Goal: Task Accomplishment & Management: Manage account settings

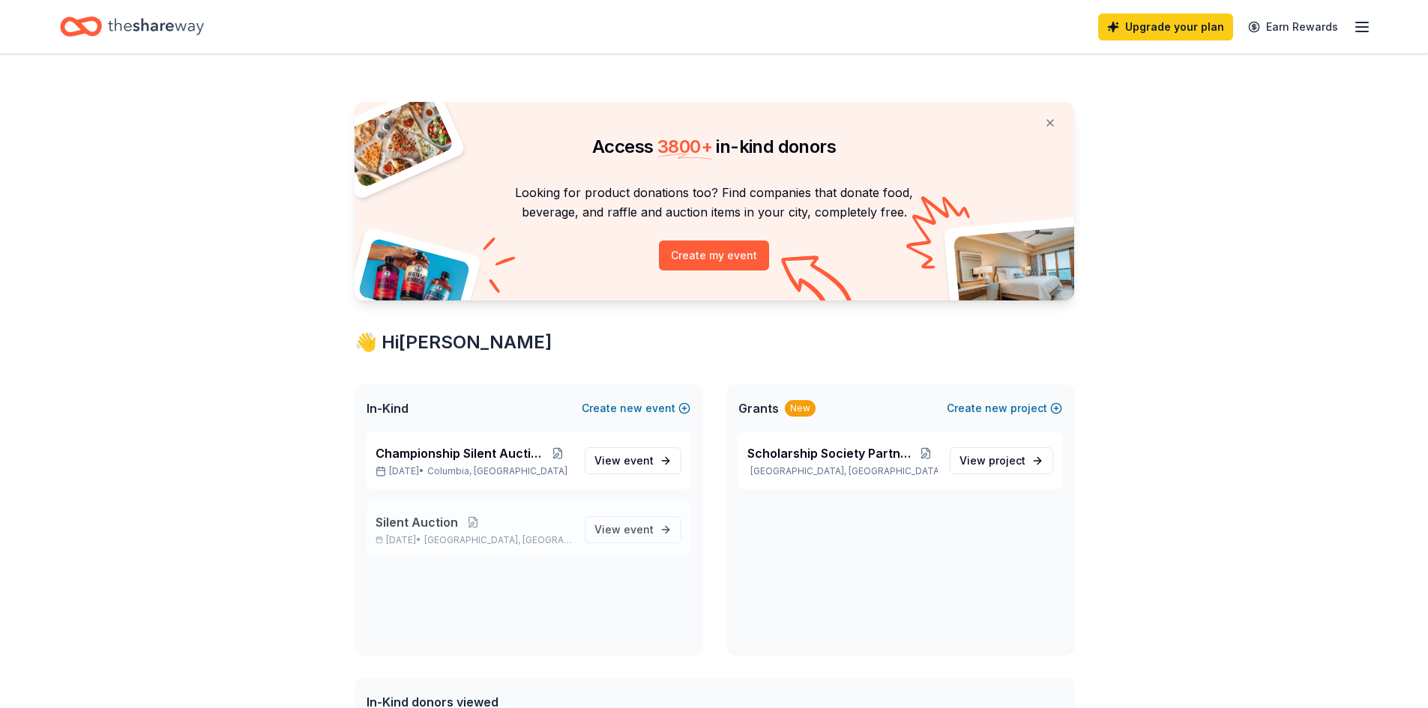
click at [418, 520] on span "Silent Auction" at bounding box center [416, 522] width 82 height 18
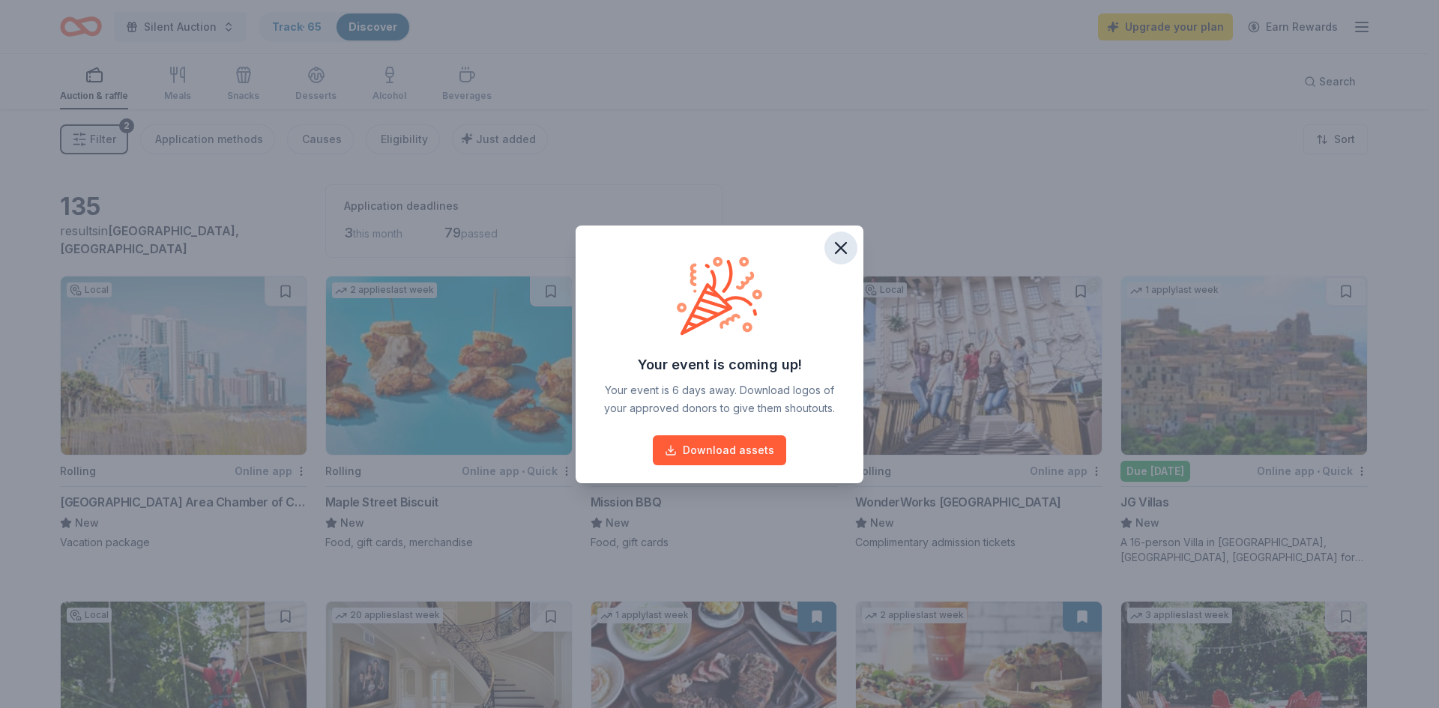
click at [845, 245] on icon "button" at bounding box center [840, 248] width 21 height 21
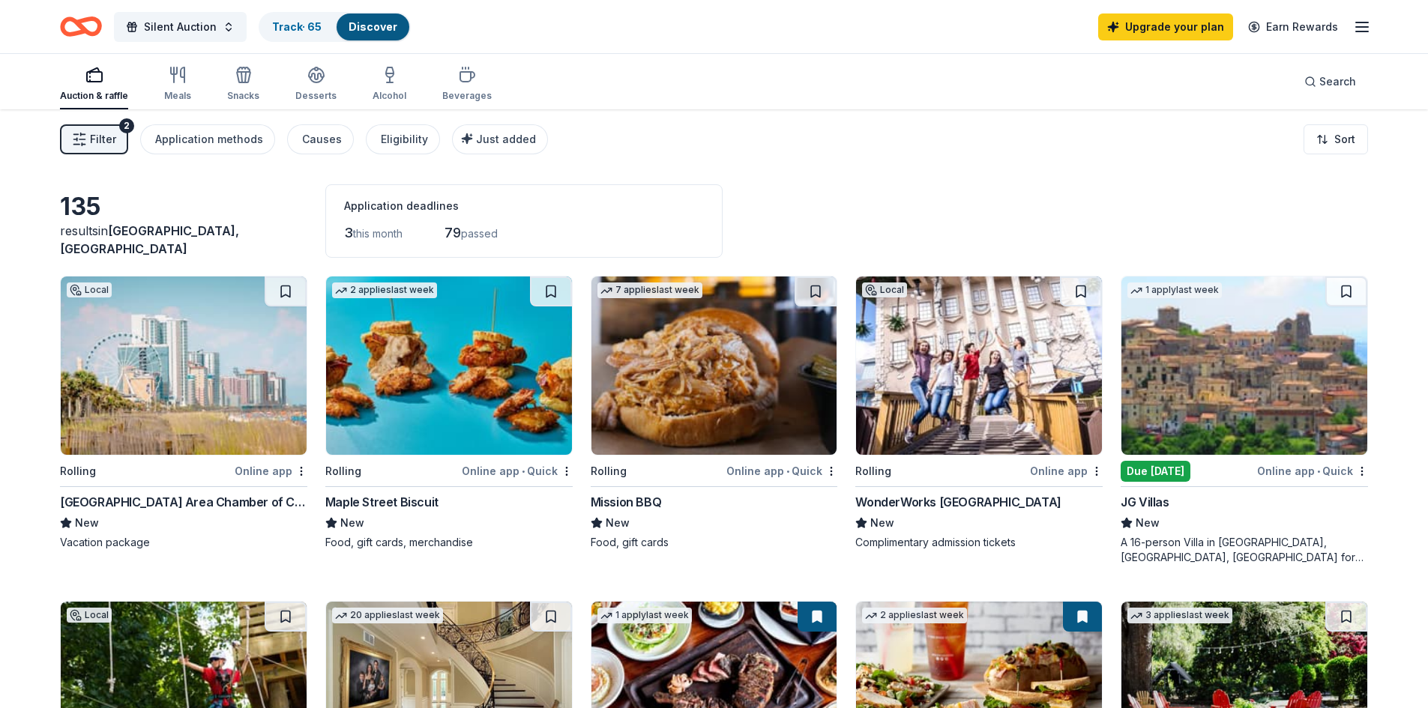
click at [95, 147] on span "Filter" at bounding box center [103, 139] width 26 height 18
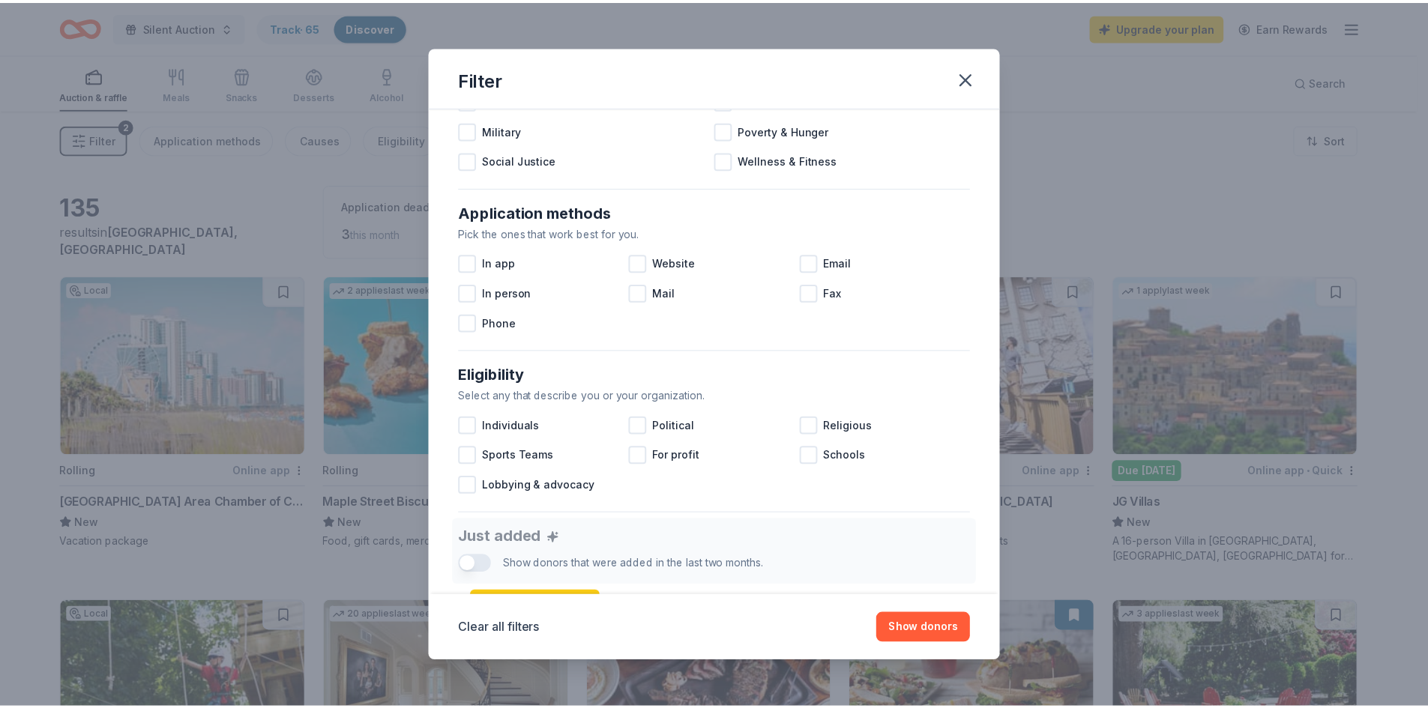
scroll to position [225, 0]
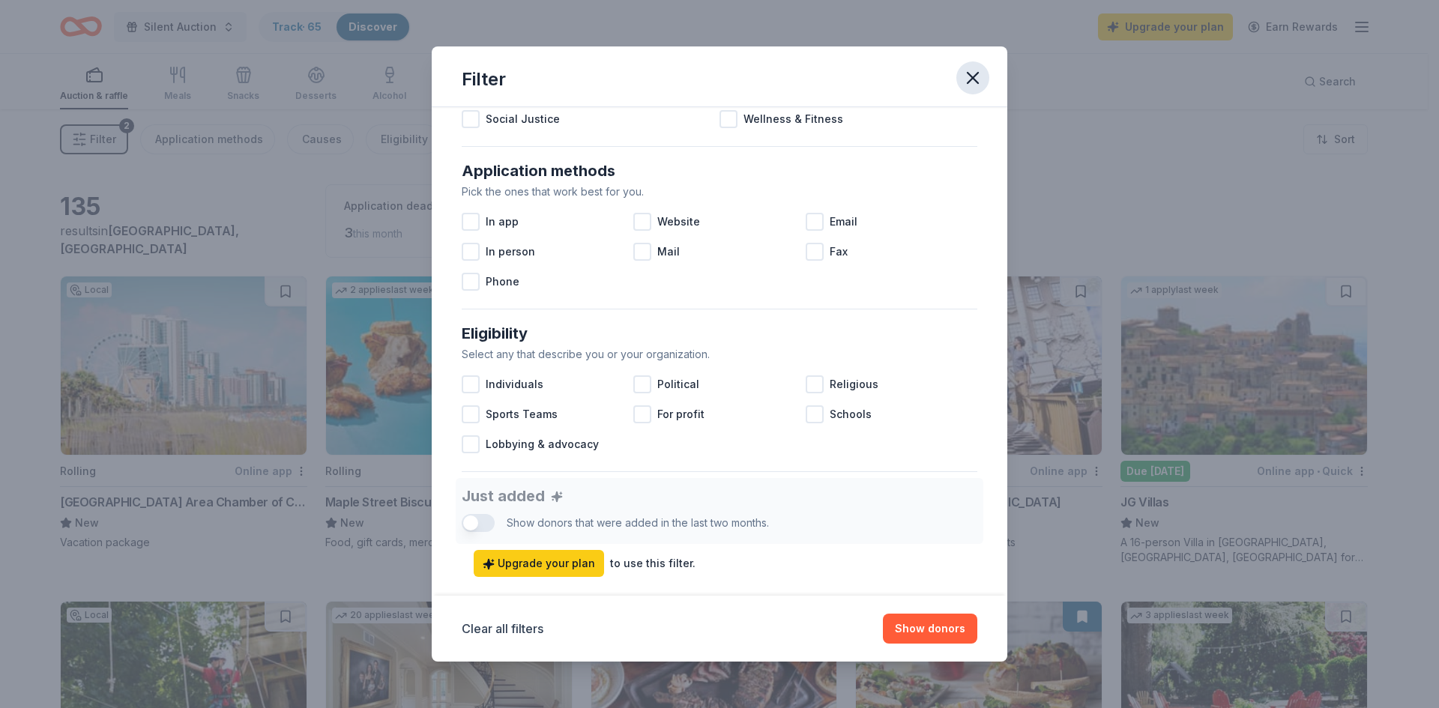
click at [971, 77] on icon "button" at bounding box center [972, 78] width 10 height 10
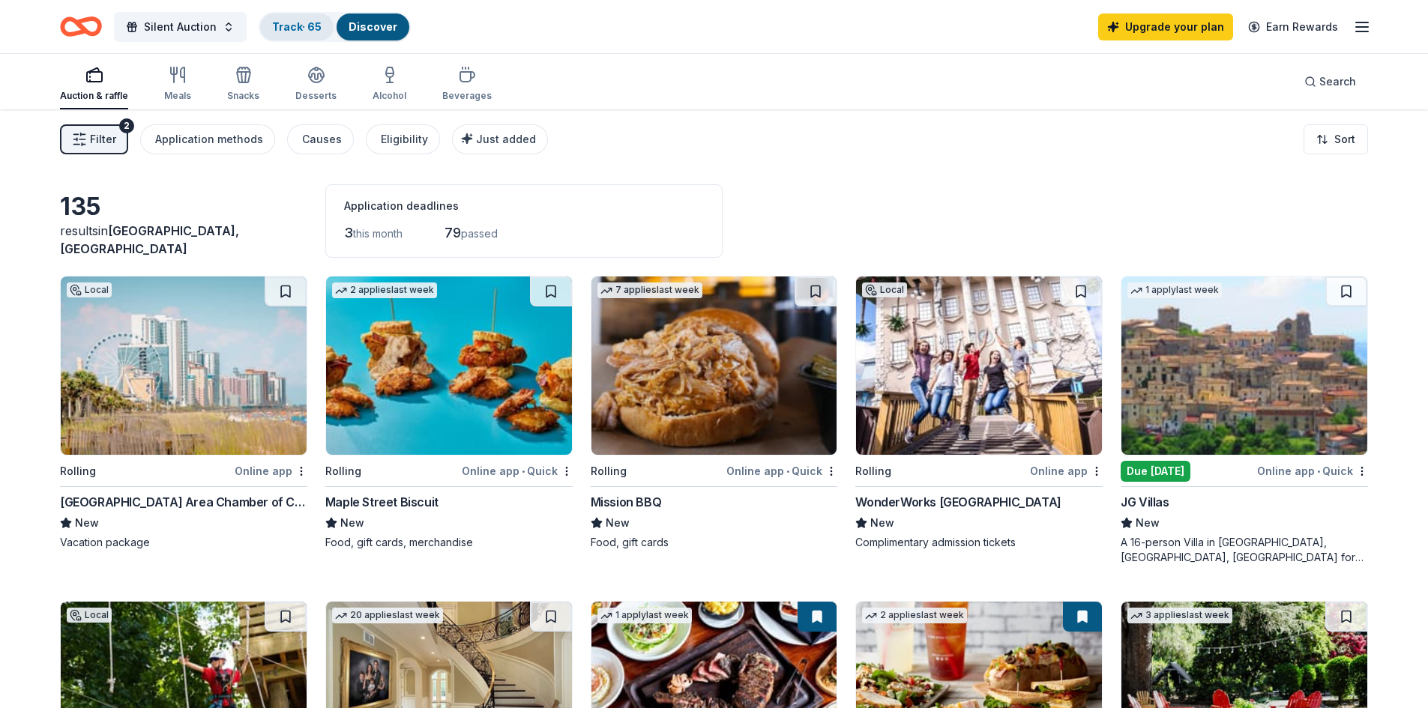
click at [296, 31] on link "Track · 65" at bounding box center [296, 26] width 49 height 13
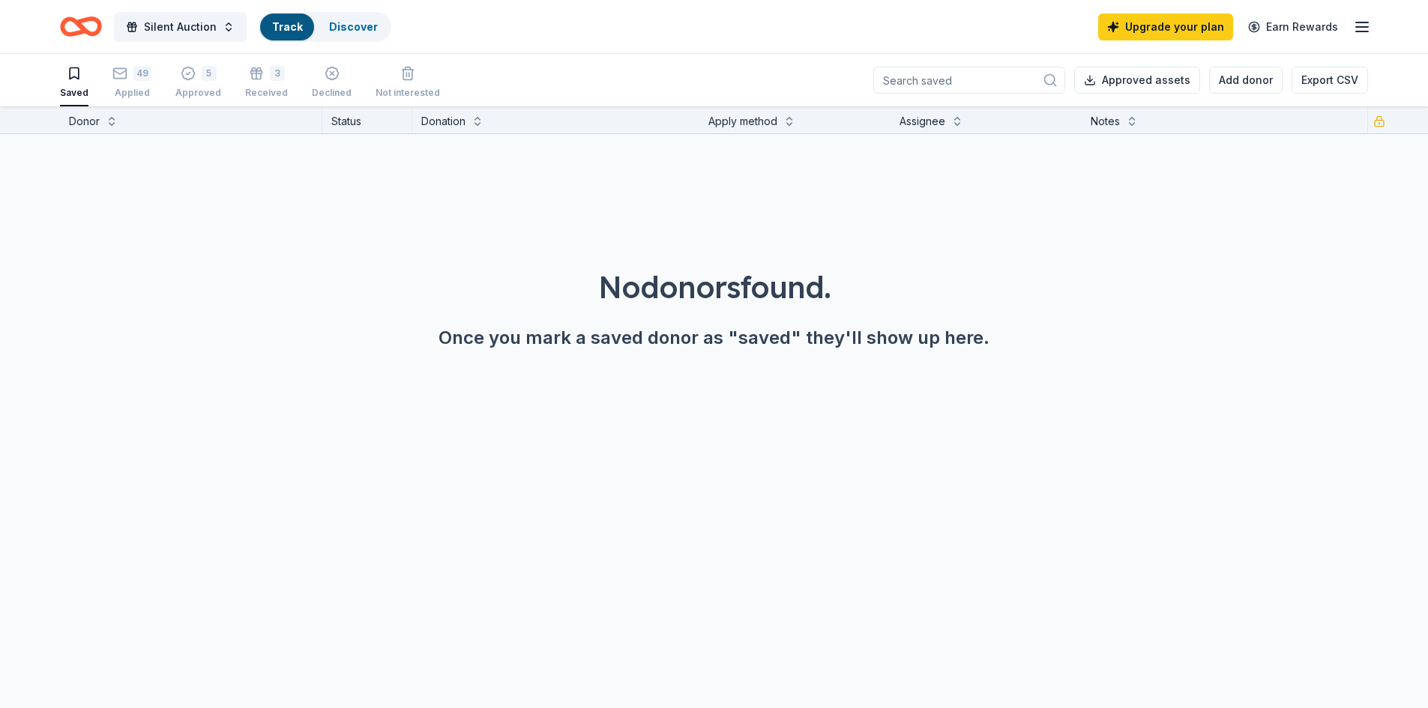
scroll to position [1, 0]
click at [293, 28] on link "Track · 64" at bounding box center [297, 26] width 50 height 13
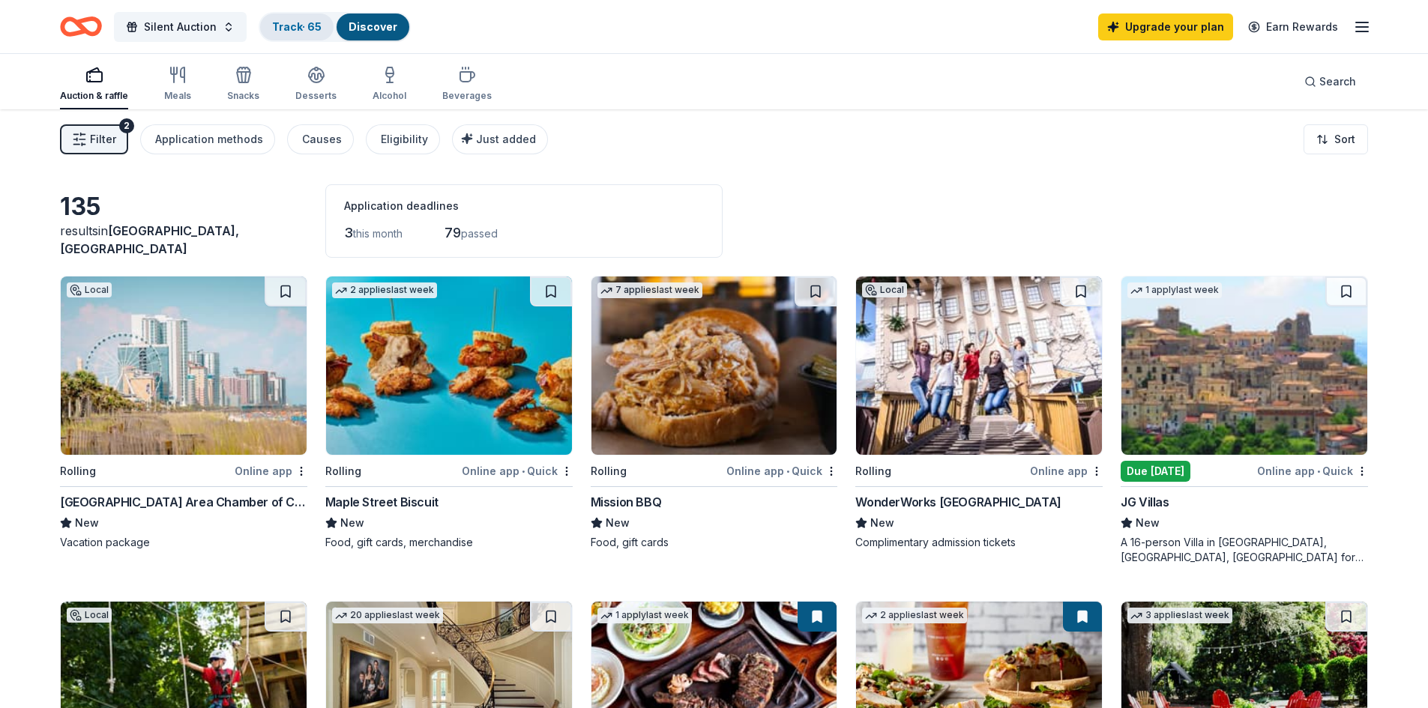
click at [293, 28] on link "Track · 65" at bounding box center [296, 26] width 49 height 13
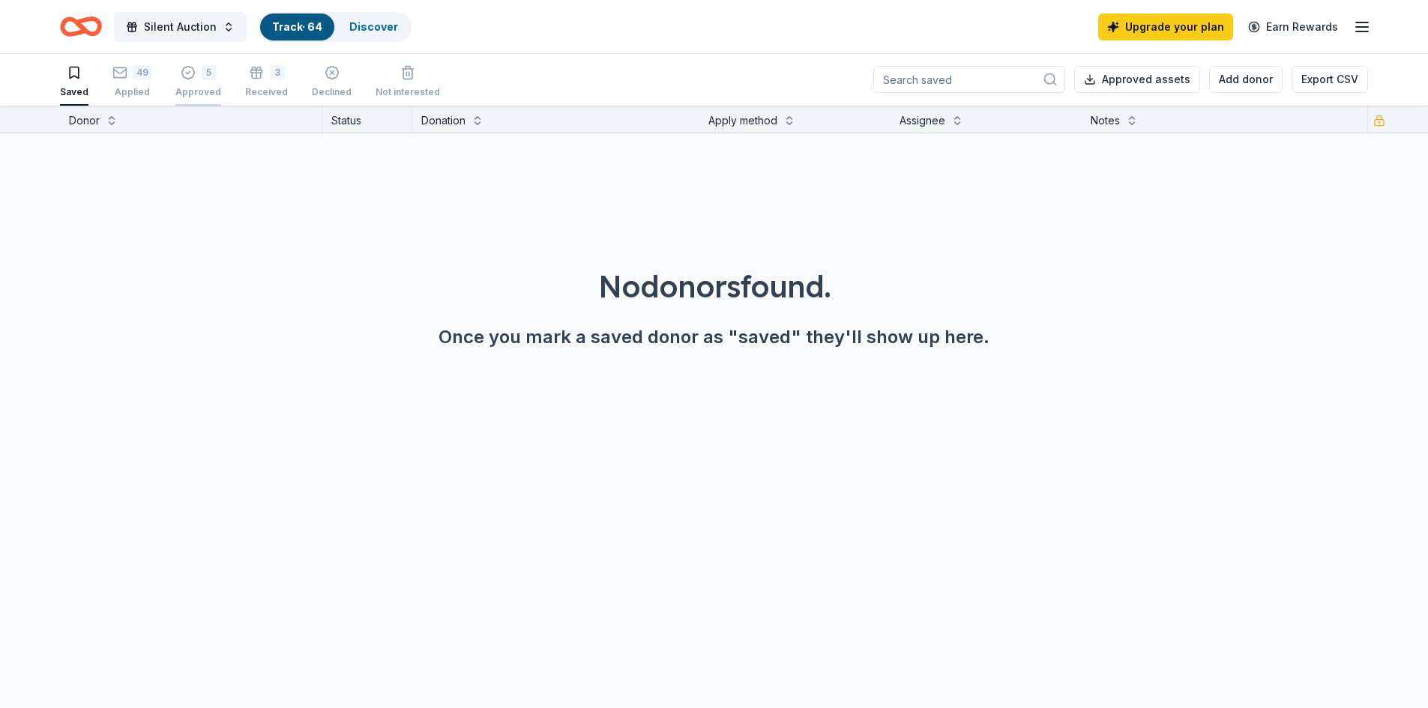
click at [204, 84] on div "5 Approved" at bounding box center [198, 81] width 46 height 33
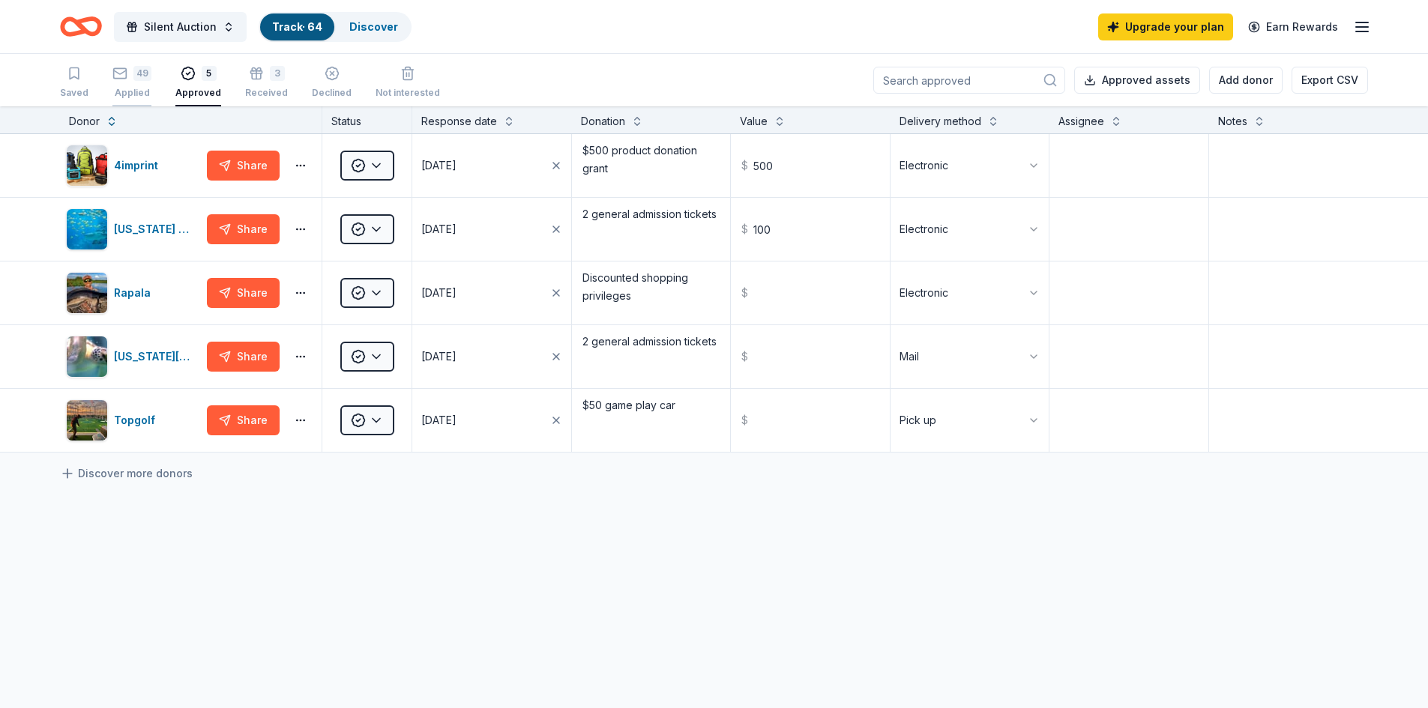
click at [128, 72] on div "49" at bounding box center [131, 73] width 39 height 15
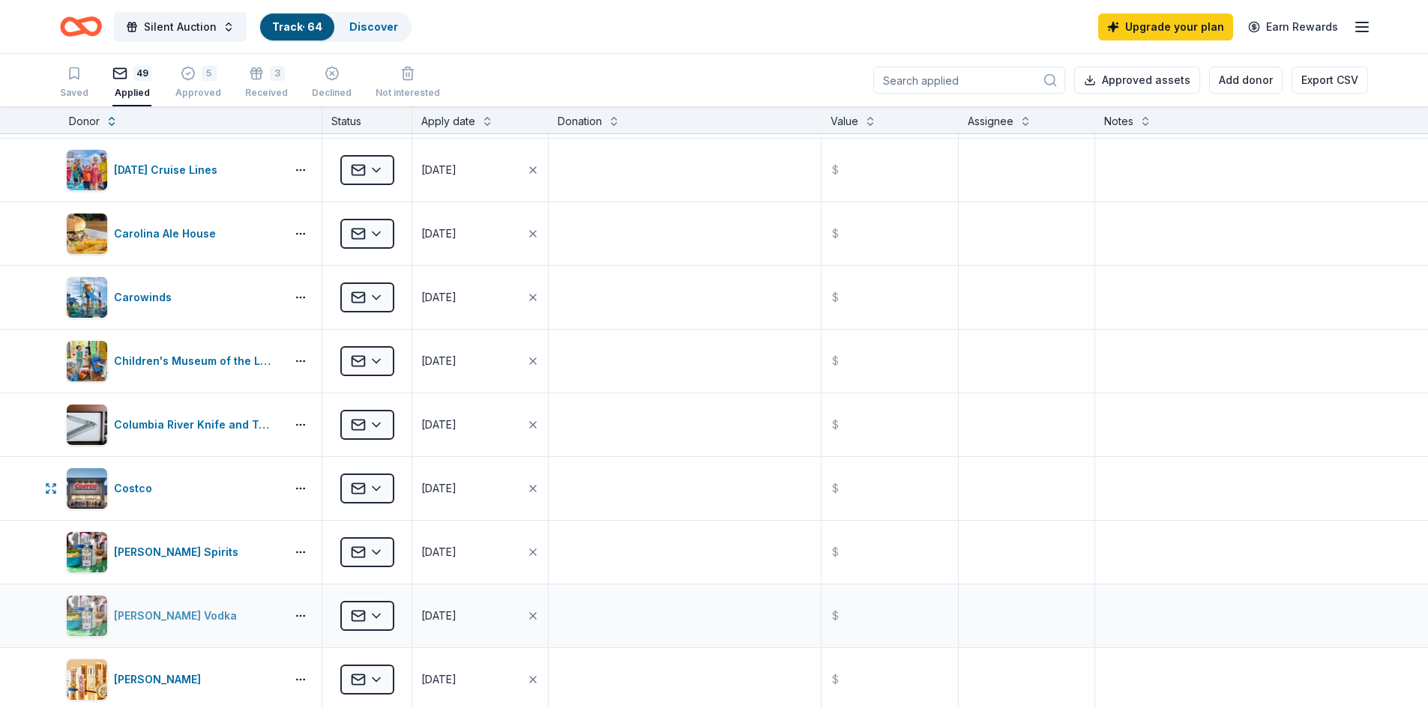
scroll to position [55, 0]
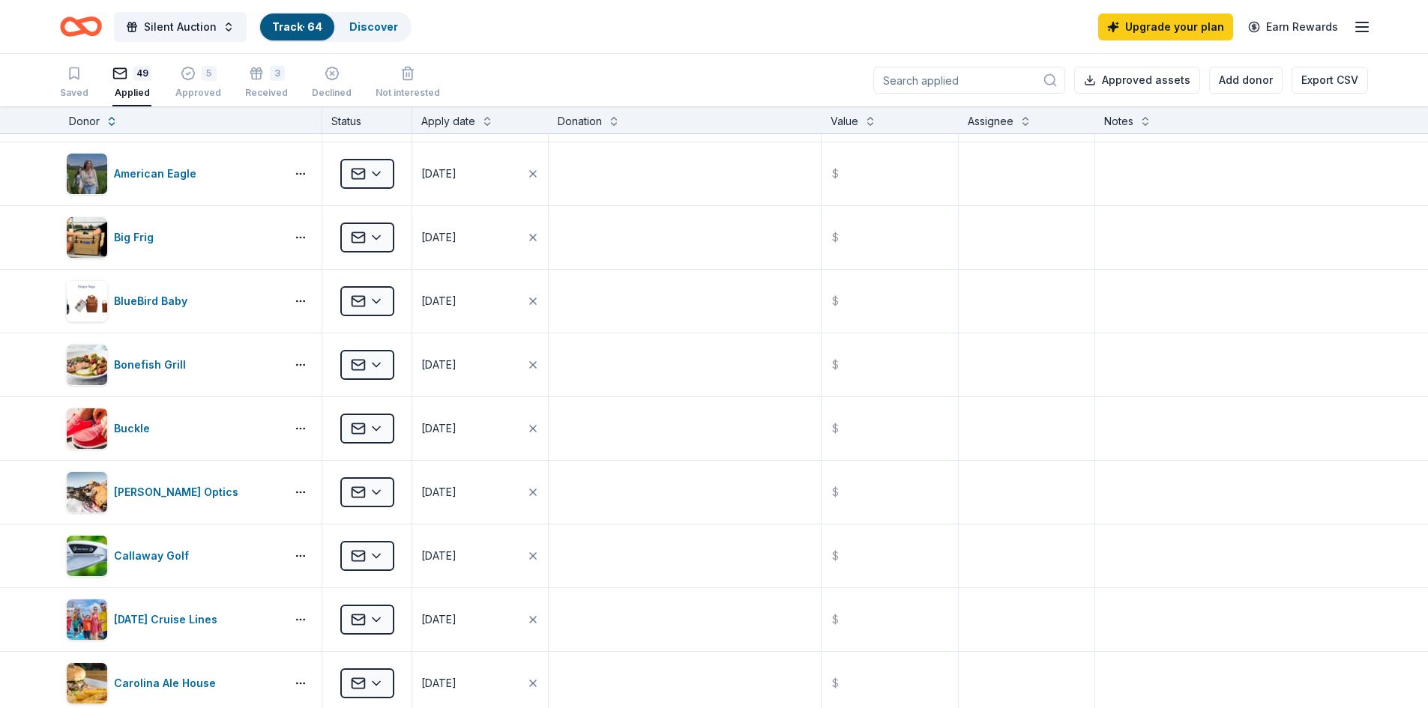
click at [964, 70] on input at bounding box center [969, 80] width 192 height 27
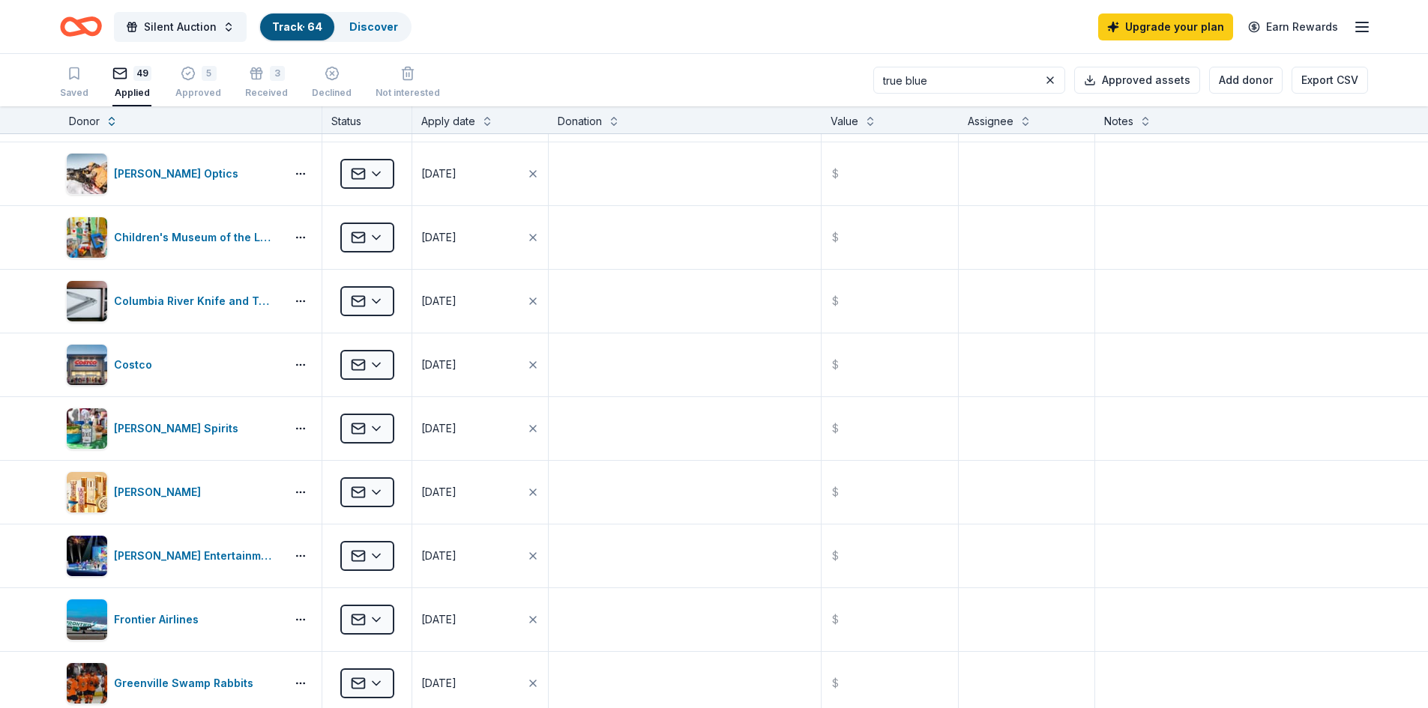
scroll to position [0, 0]
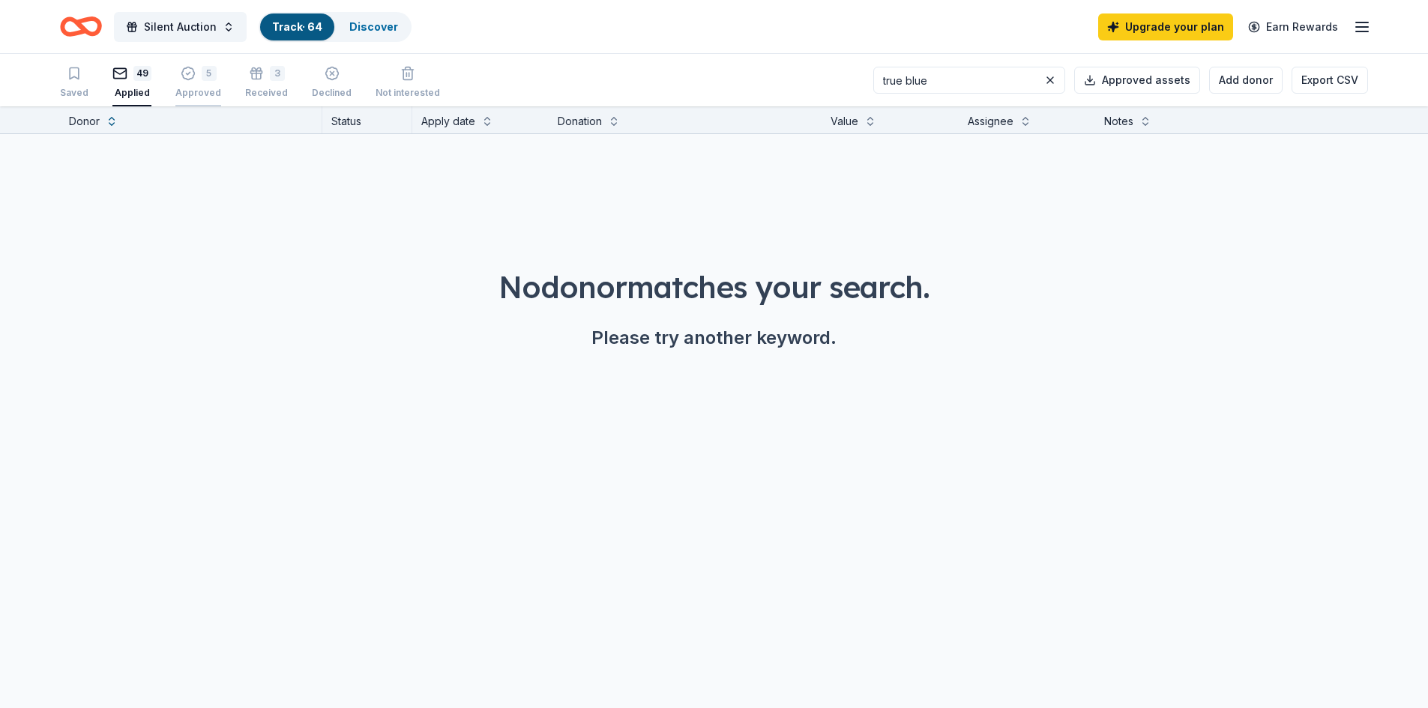
type input "true blue"
click at [205, 76] on div "5" at bounding box center [209, 73] width 15 height 15
click at [253, 84] on div "3 Received" at bounding box center [266, 82] width 43 height 33
click at [1054, 82] on button at bounding box center [1050, 80] width 18 height 18
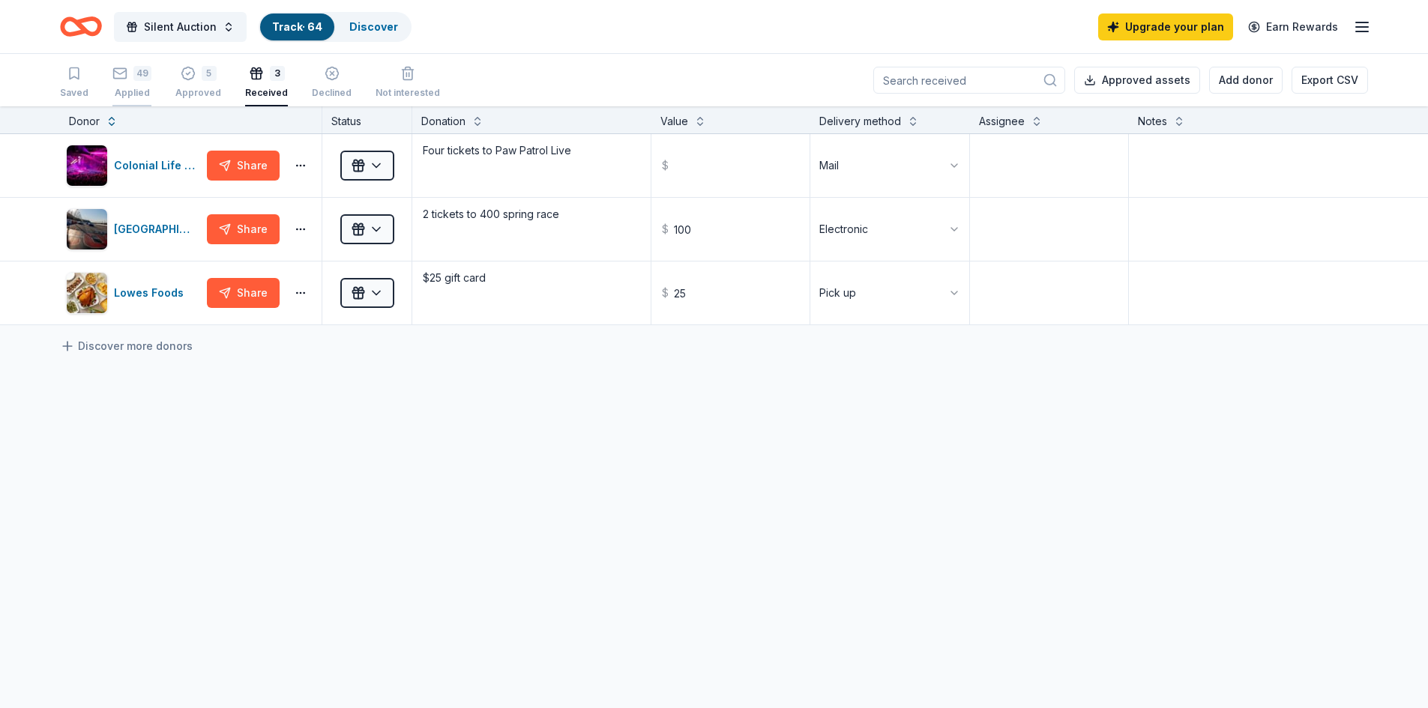
click at [132, 81] on div "49 Applied" at bounding box center [131, 82] width 39 height 33
